Goal: Navigation & Orientation: Understand site structure

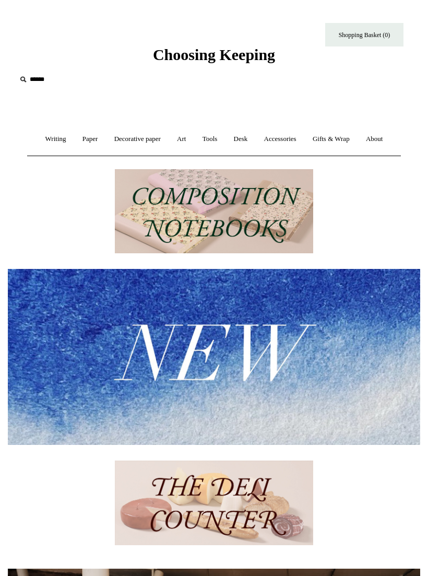
click at [292, 146] on link "Accessories +" at bounding box center [280, 139] width 47 height 28
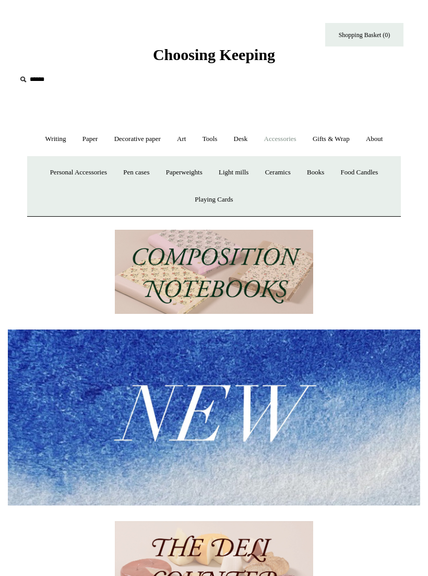
click at [131, 169] on link "Pen cases" at bounding box center [136, 173] width 41 height 28
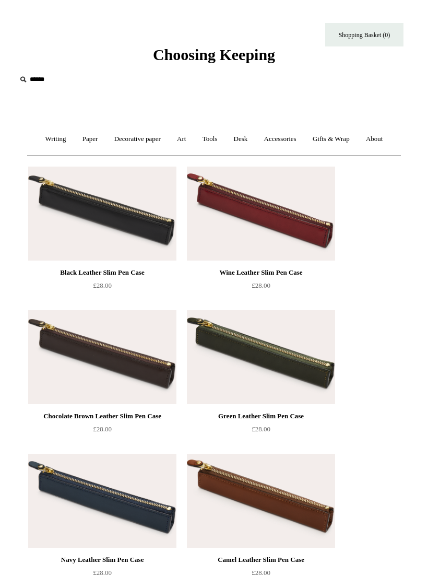
click at [290, 139] on link "Accessories +" at bounding box center [280, 139] width 47 height 28
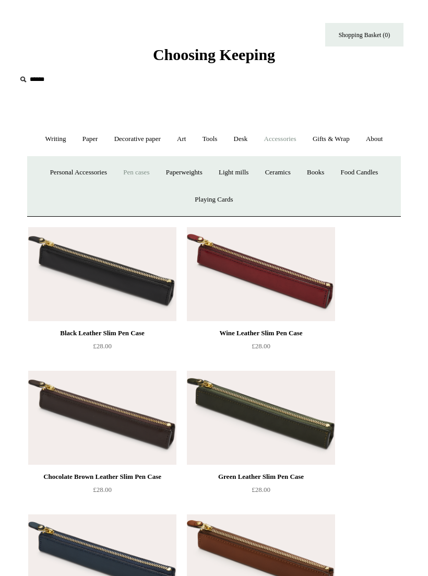
click at [85, 169] on link "Personal Accessories +" at bounding box center [79, 173] width 72 height 28
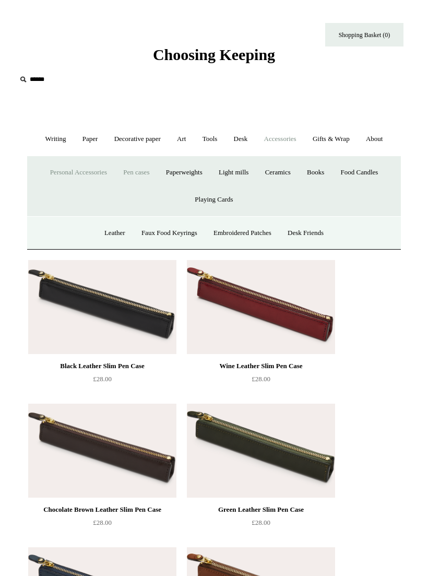
click at [245, 138] on link "Desk +" at bounding box center [241, 139] width 29 height 28
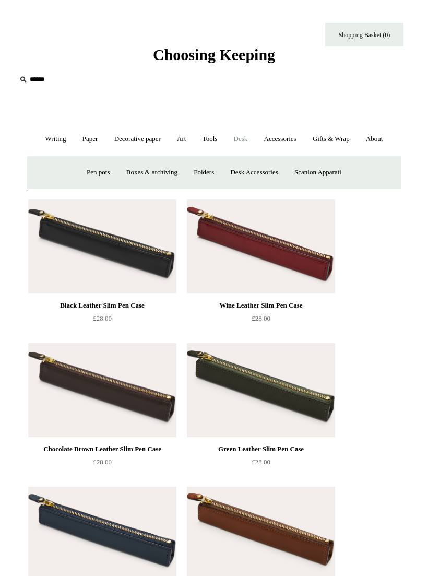
click at [47, 136] on link "Writing +" at bounding box center [56, 139] width 36 height 28
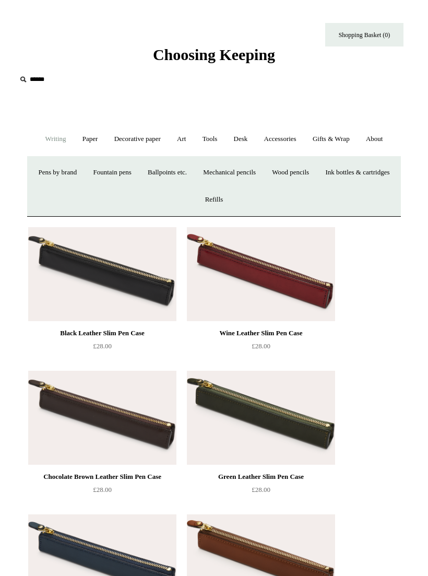
click at [90, 140] on link "Paper +" at bounding box center [90, 139] width 30 height 28
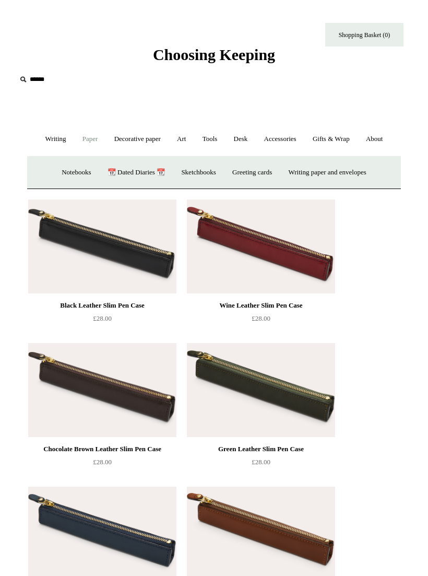
click at [73, 177] on link "Notebooks +" at bounding box center [76, 173] width 44 height 28
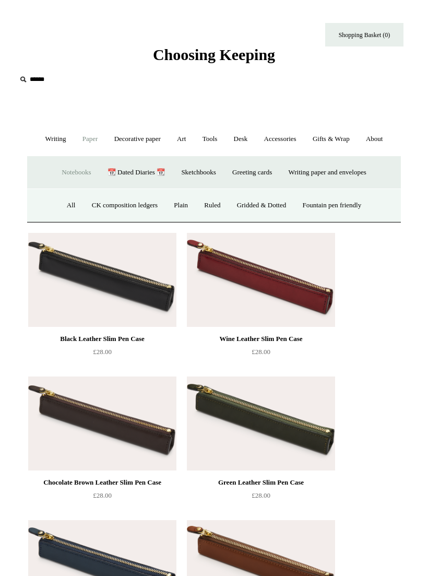
click at [210, 207] on link "Ruled" at bounding box center [212, 206] width 31 height 28
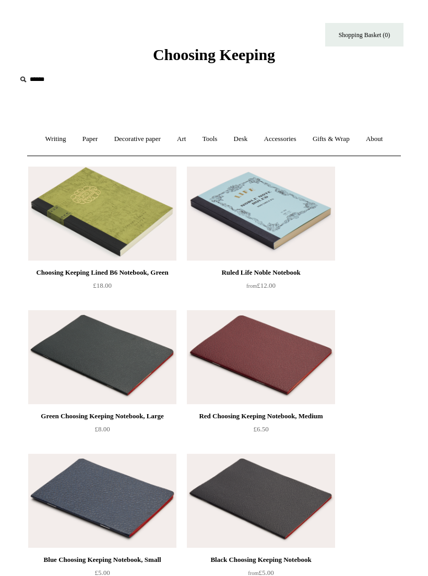
click at [246, 137] on link "Desk +" at bounding box center [241, 139] width 29 height 28
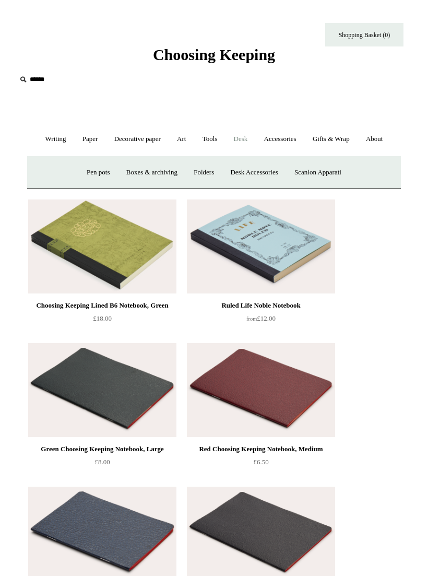
click at [269, 172] on link "Desk Accessories" at bounding box center [254, 173] width 62 height 28
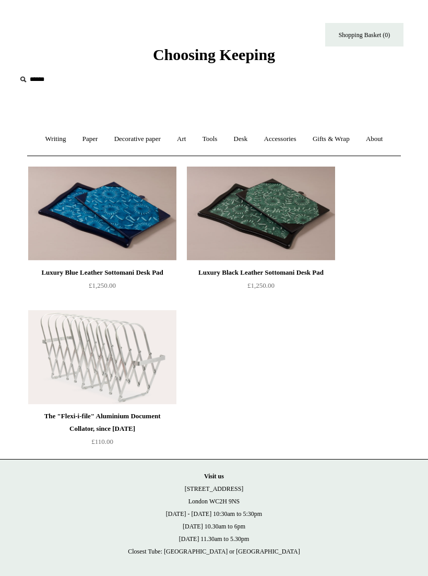
click at [214, 140] on link "Tools +" at bounding box center [210, 139] width 30 height 28
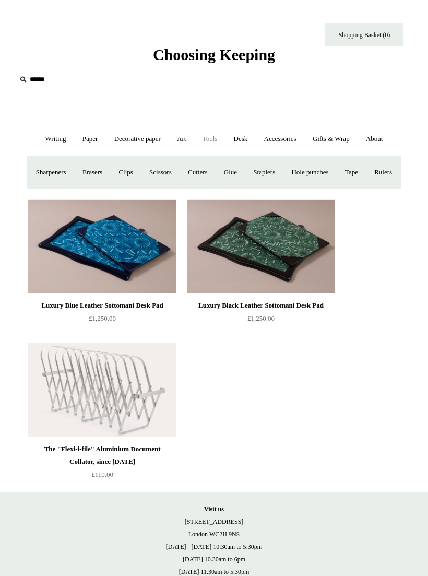
click at [286, 141] on link "Accessories +" at bounding box center [280, 139] width 47 height 28
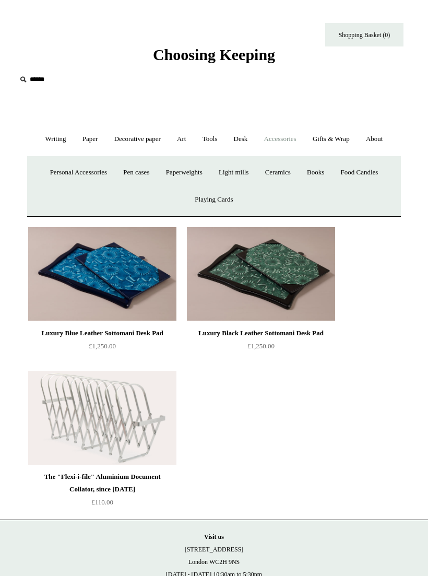
click at [86, 140] on link "Paper +" at bounding box center [90, 139] width 30 height 28
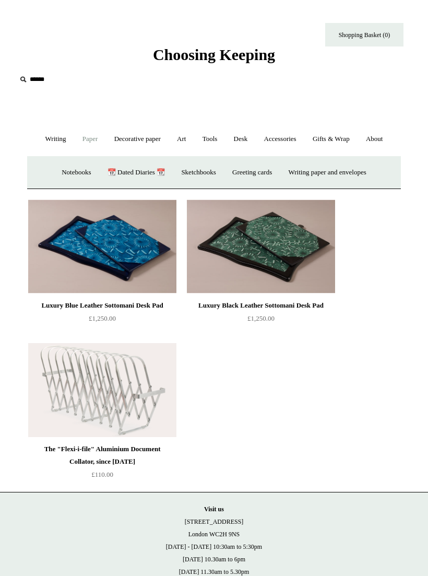
click at [262, 174] on link "Greeting cards +" at bounding box center [252, 173] width 54 height 28
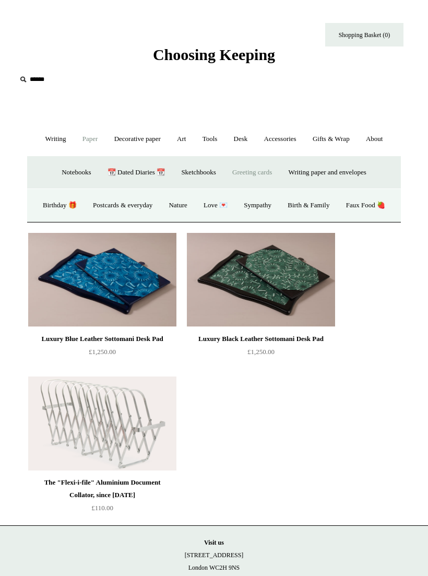
click at [160, 204] on link "Postcards & everyday" at bounding box center [123, 206] width 74 height 28
